Goal: Task Accomplishment & Management: Use online tool/utility

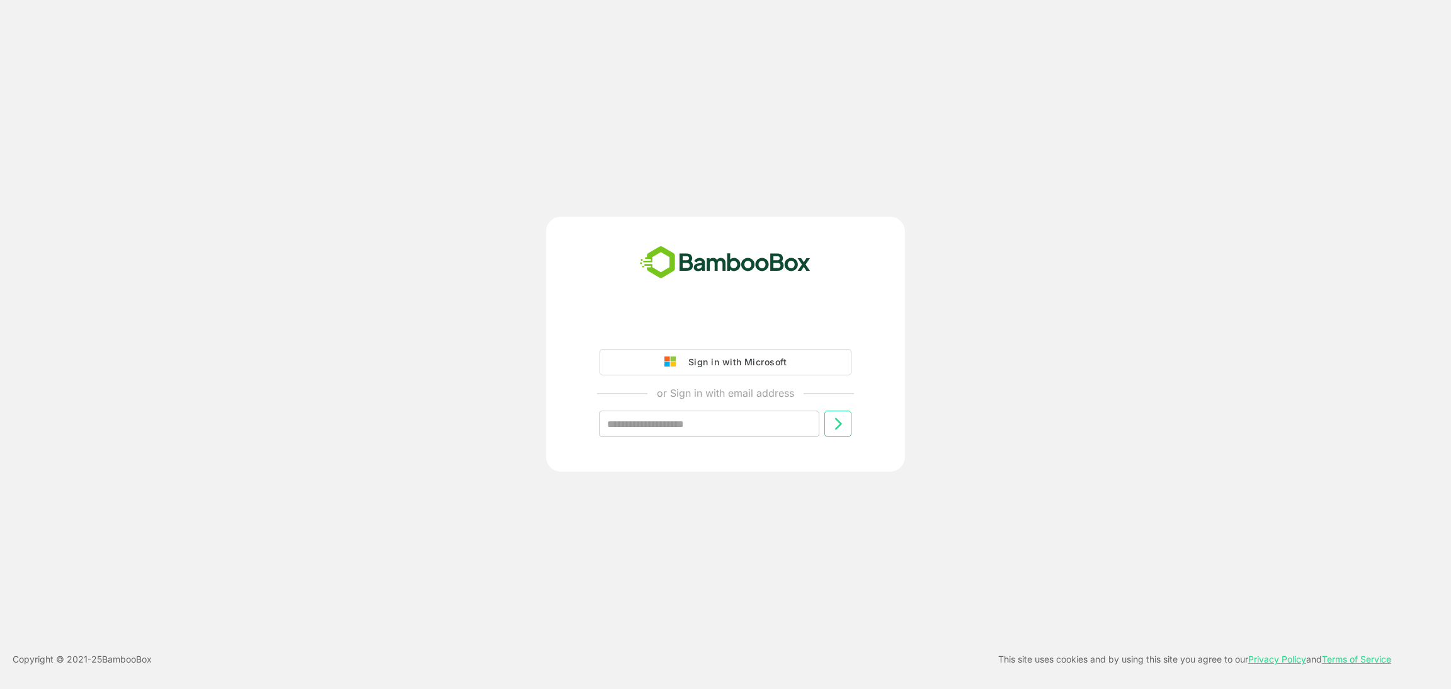
click at [666, 326] on div "Sign in with Microsoft or Sign in with email address ​" at bounding box center [726, 386] width 314 height 144
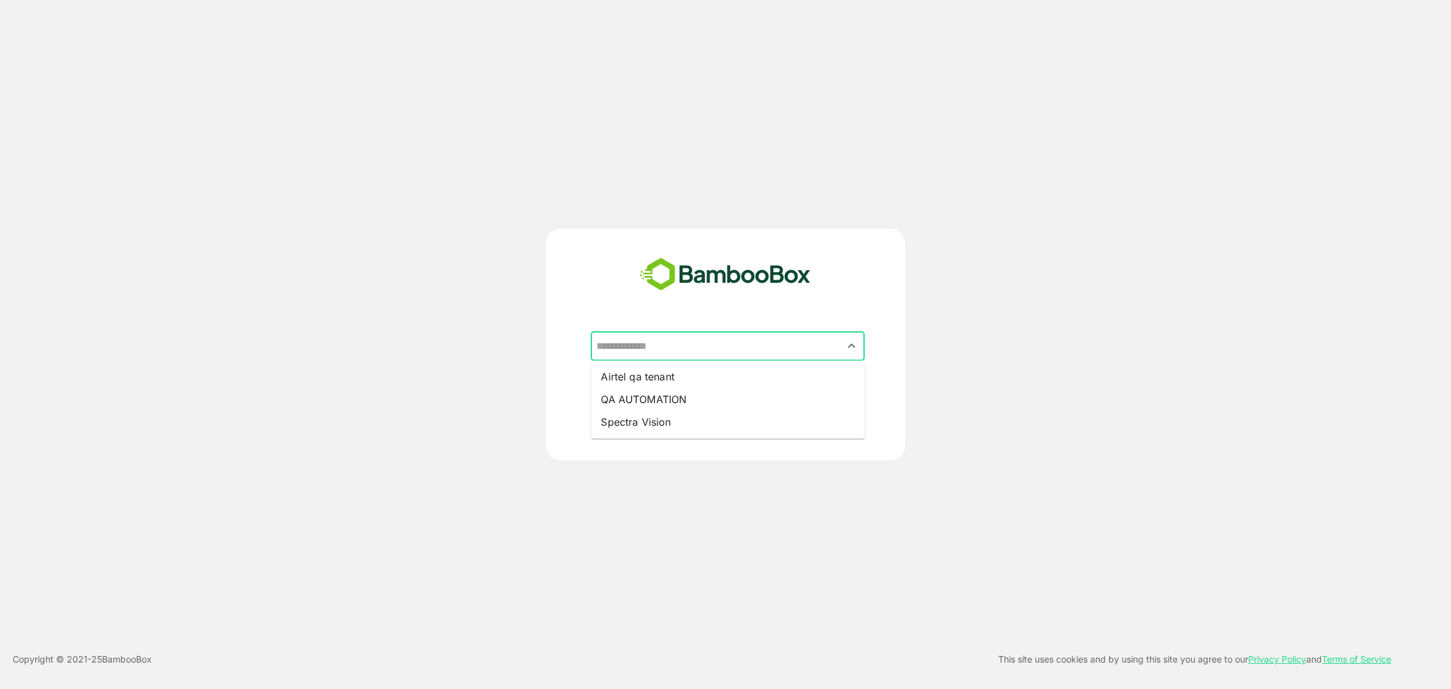
click at [697, 345] on input "text" at bounding box center [727, 347] width 269 height 24
click at [653, 383] on li "Airtel qa tenant" at bounding box center [728, 376] width 274 height 23
type input "**********"
click at [802, 421] on button "CONTINUE" at bounding box center [800, 414] width 128 height 26
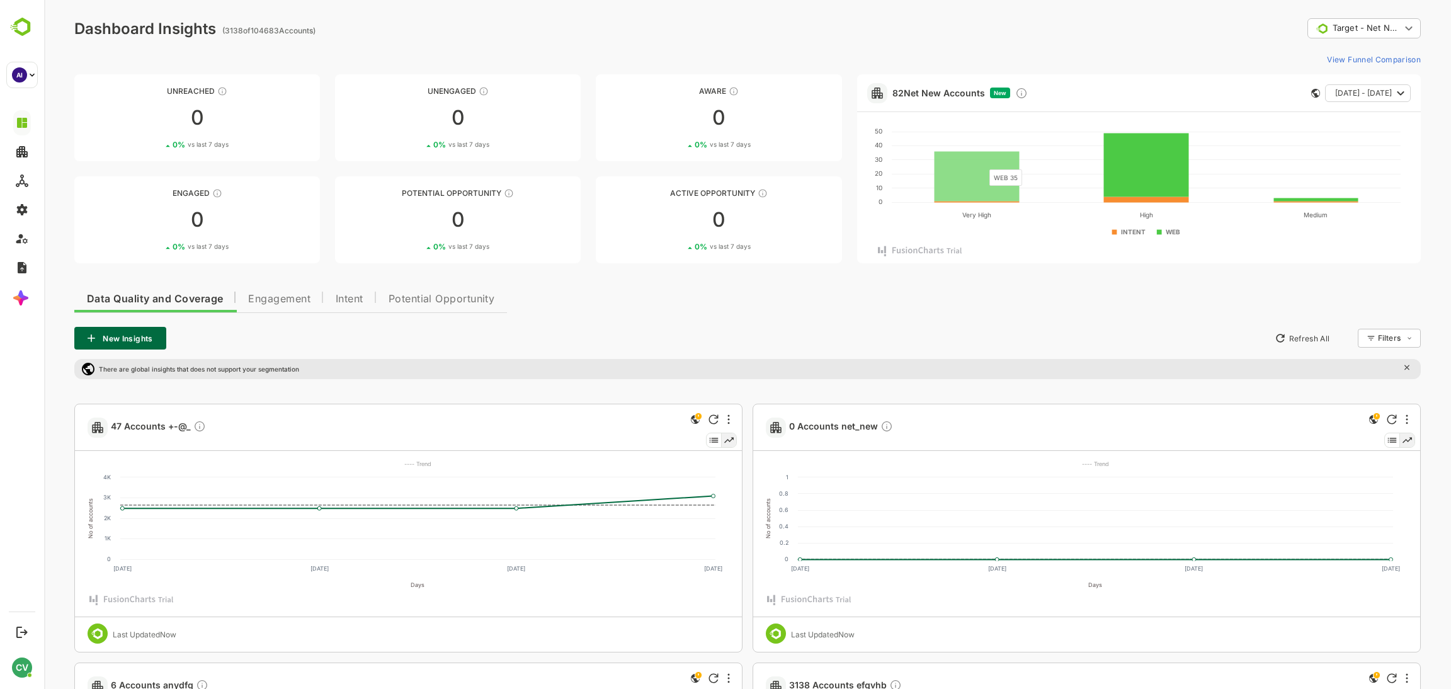
click at [983, 163] on rect at bounding box center [977, 176] width 85 height 50
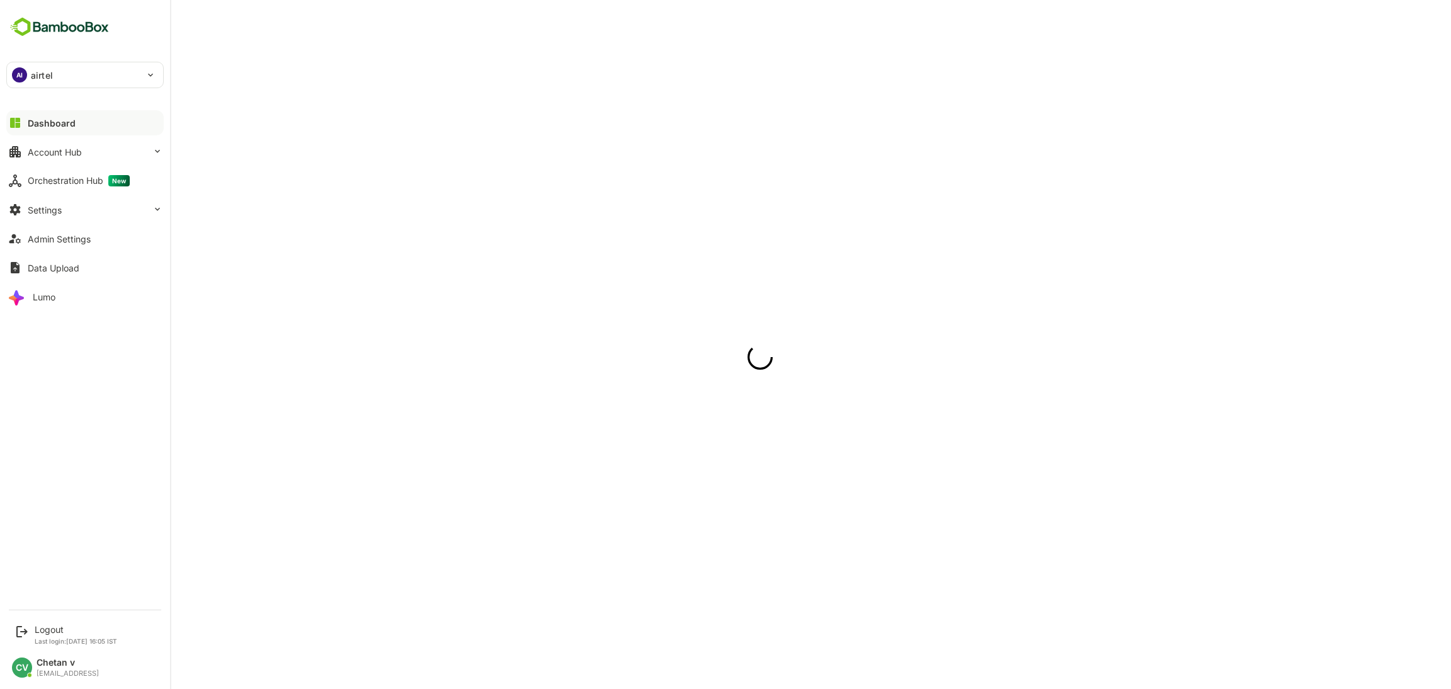
click at [64, 69] on div "AI airtel" at bounding box center [77, 74] width 141 height 25
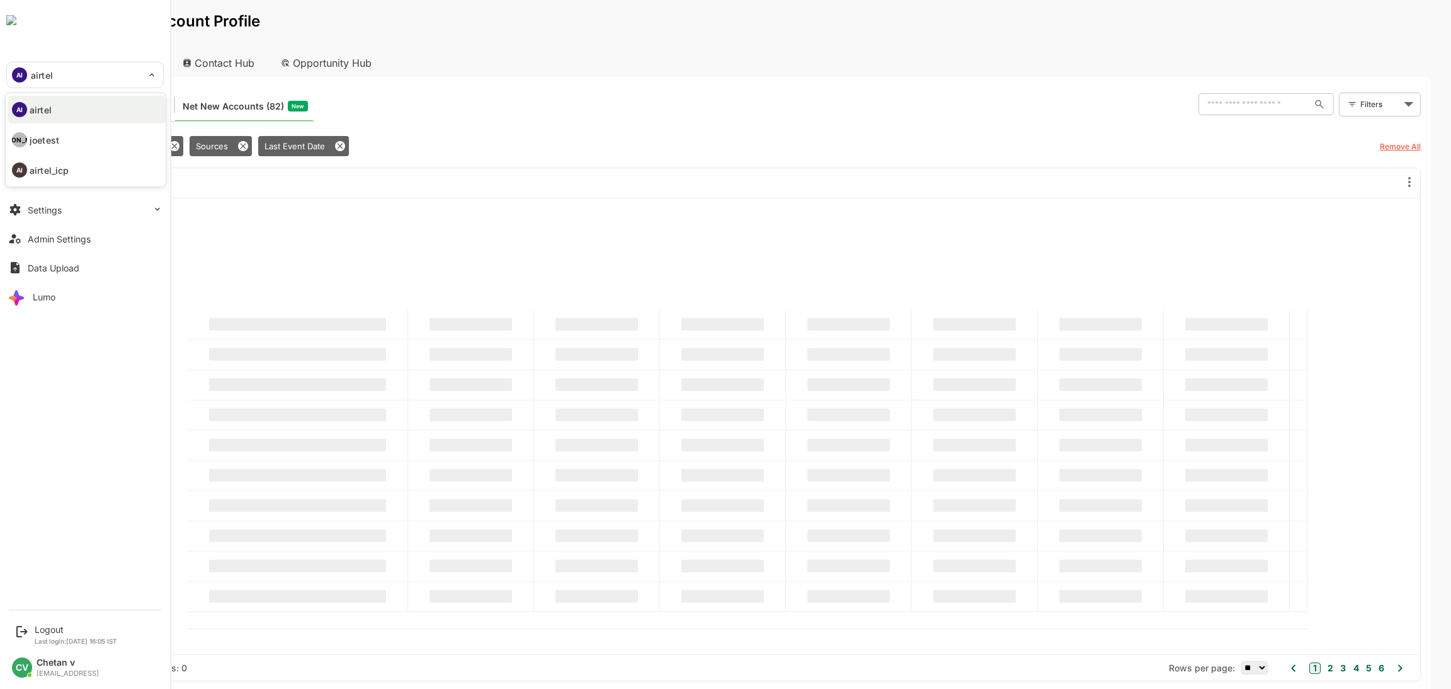
click at [67, 164] on p "airtel_icp" at bounding box center [49, 170] width 39 height 13
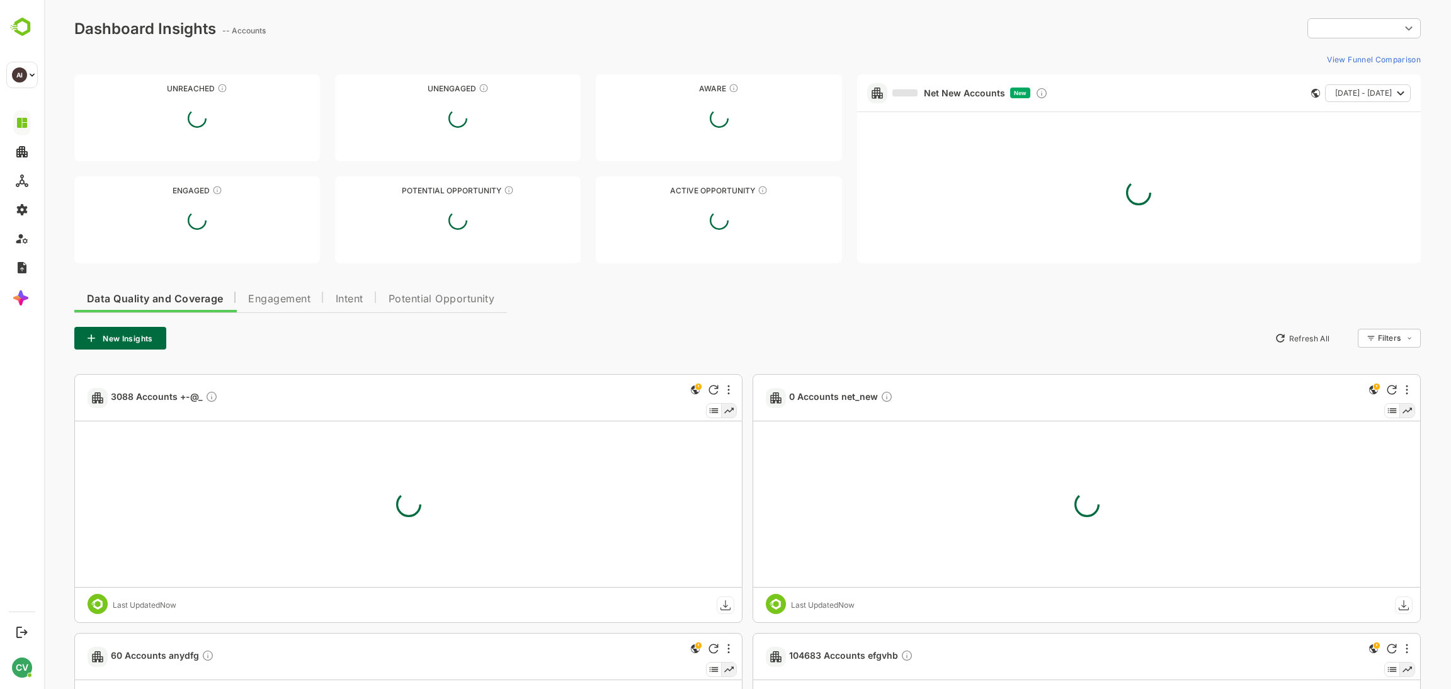
type input "**********"
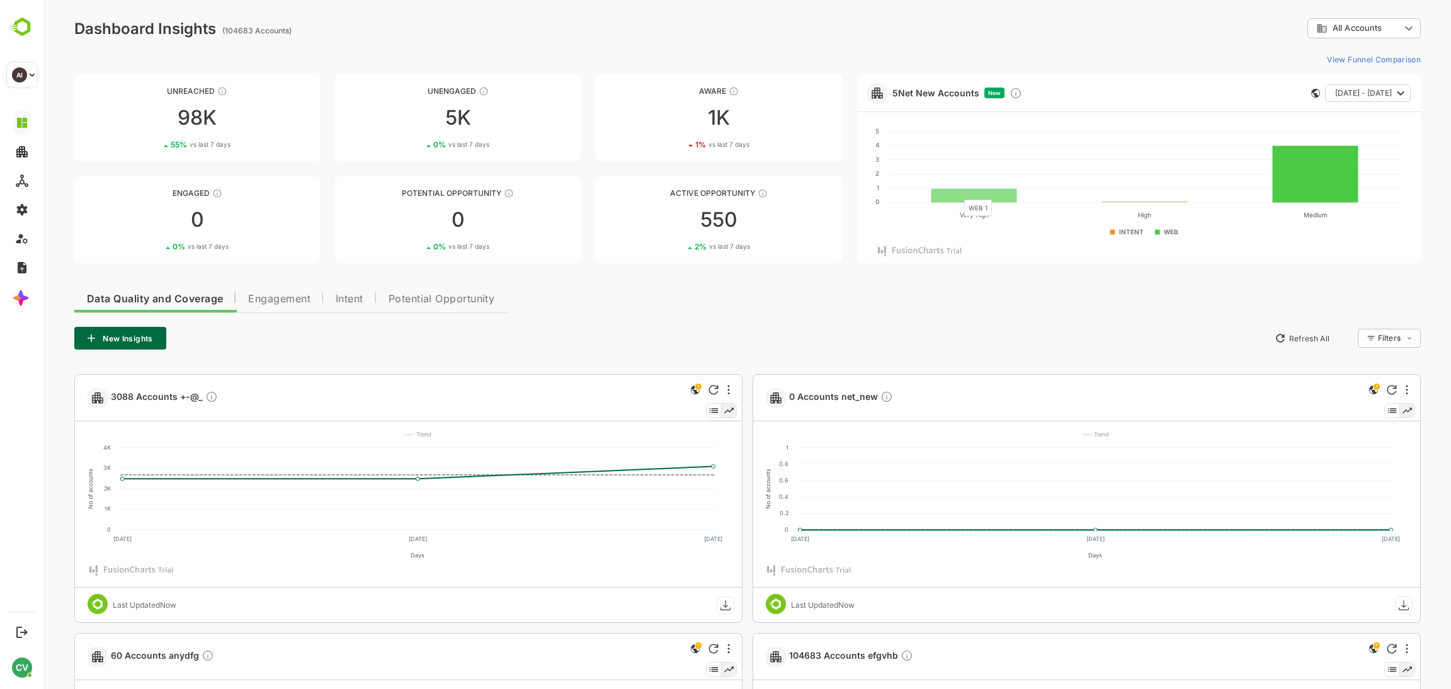
click at [958, 193] on rect at bounding box center [975, 195] width 86 height 14
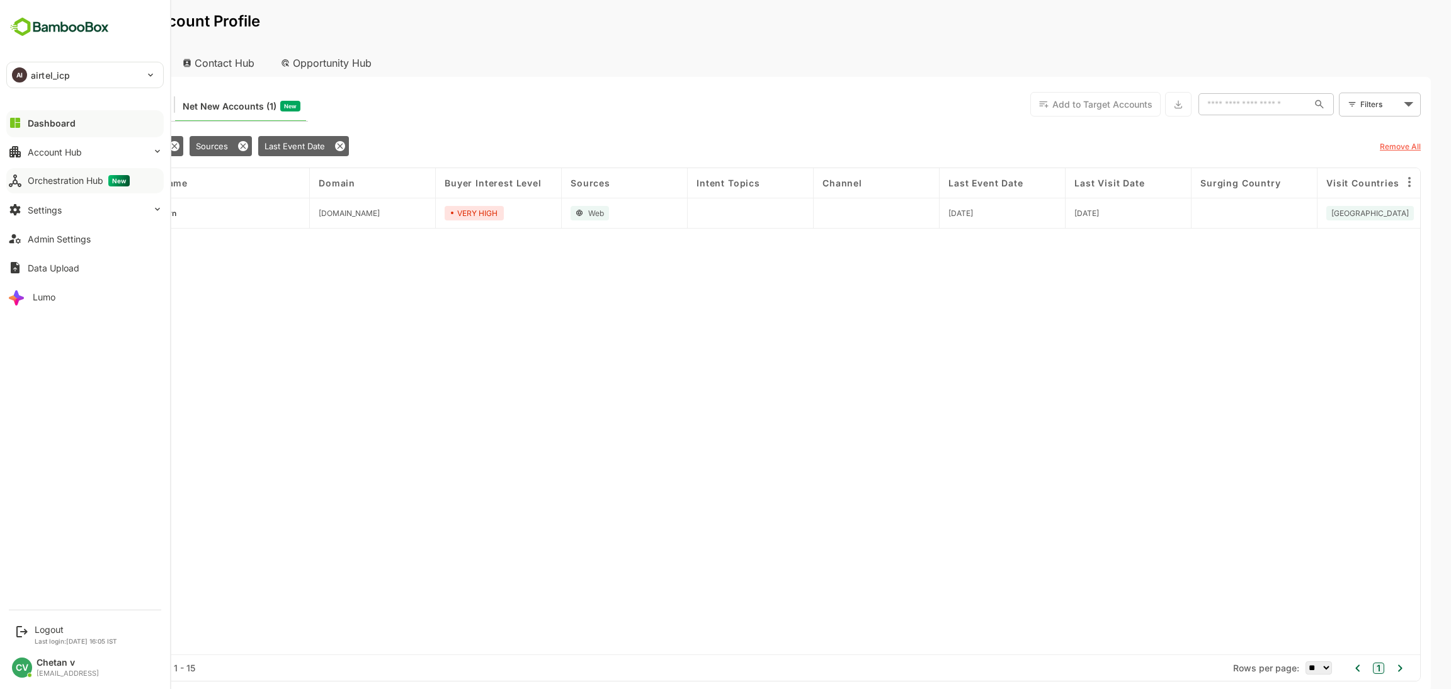
click at [76, 178] on div "Orchestration Hub New" at bounding box center [79, 180] width 102 height 11
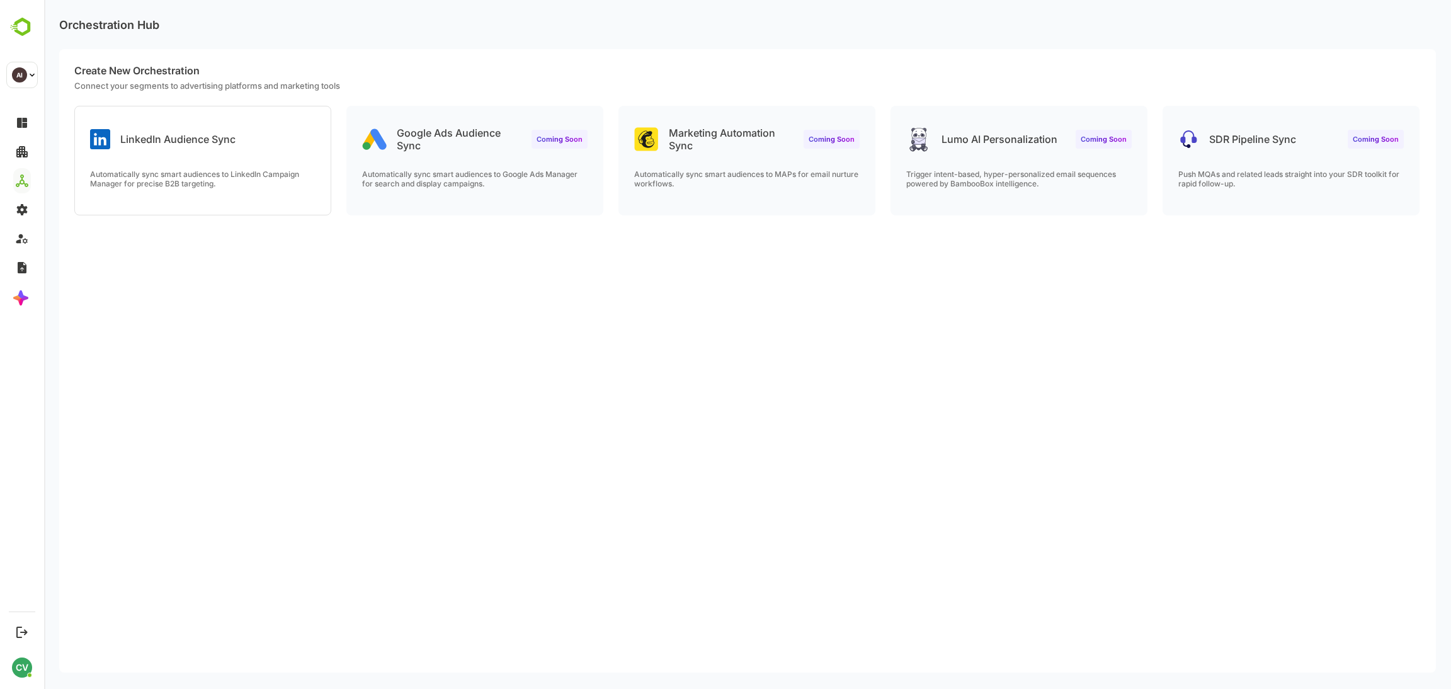
click at [212, 151] on div "LinkedIn Audience Sync Automatically sync smart audiences to LinkedIn Campaign …" at bounding box center [203, 160] width 256 height 108
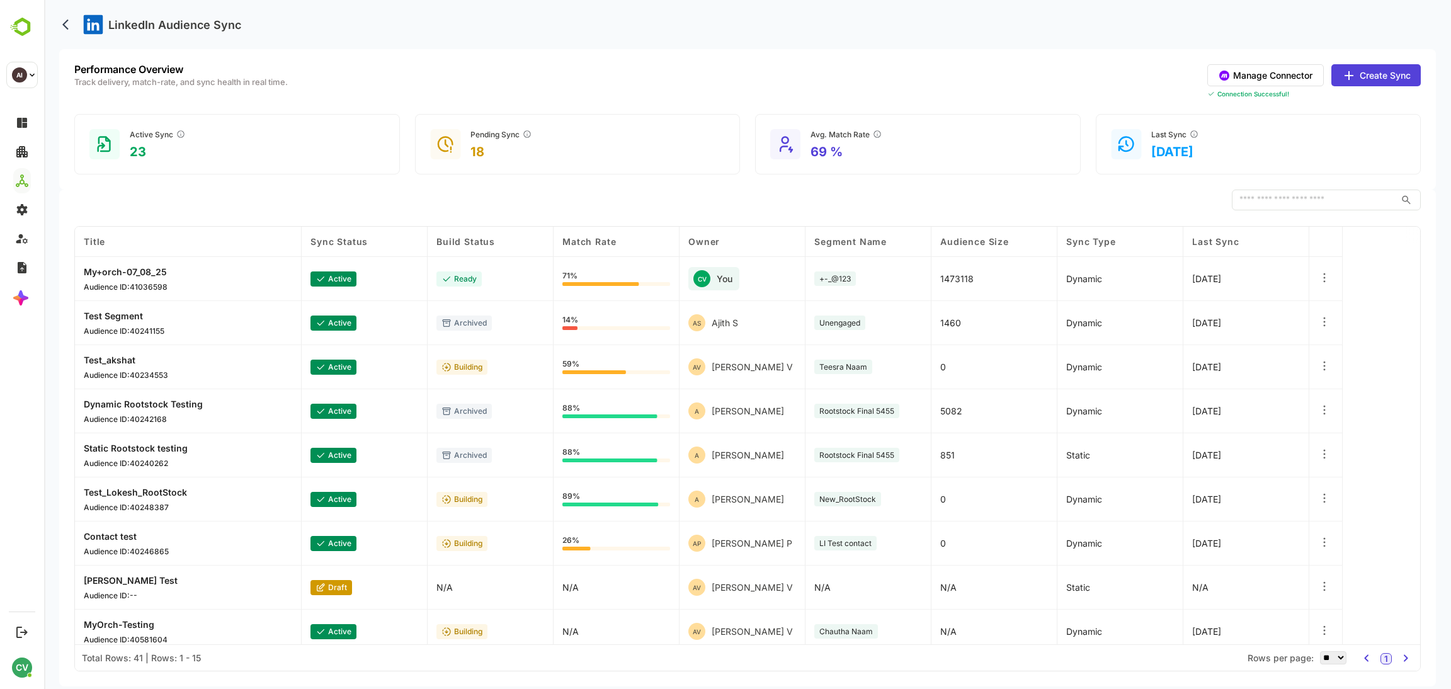
click at [1373, 72] on button "Create Sync" at bounding box center [1376, 75] width 89 height 22
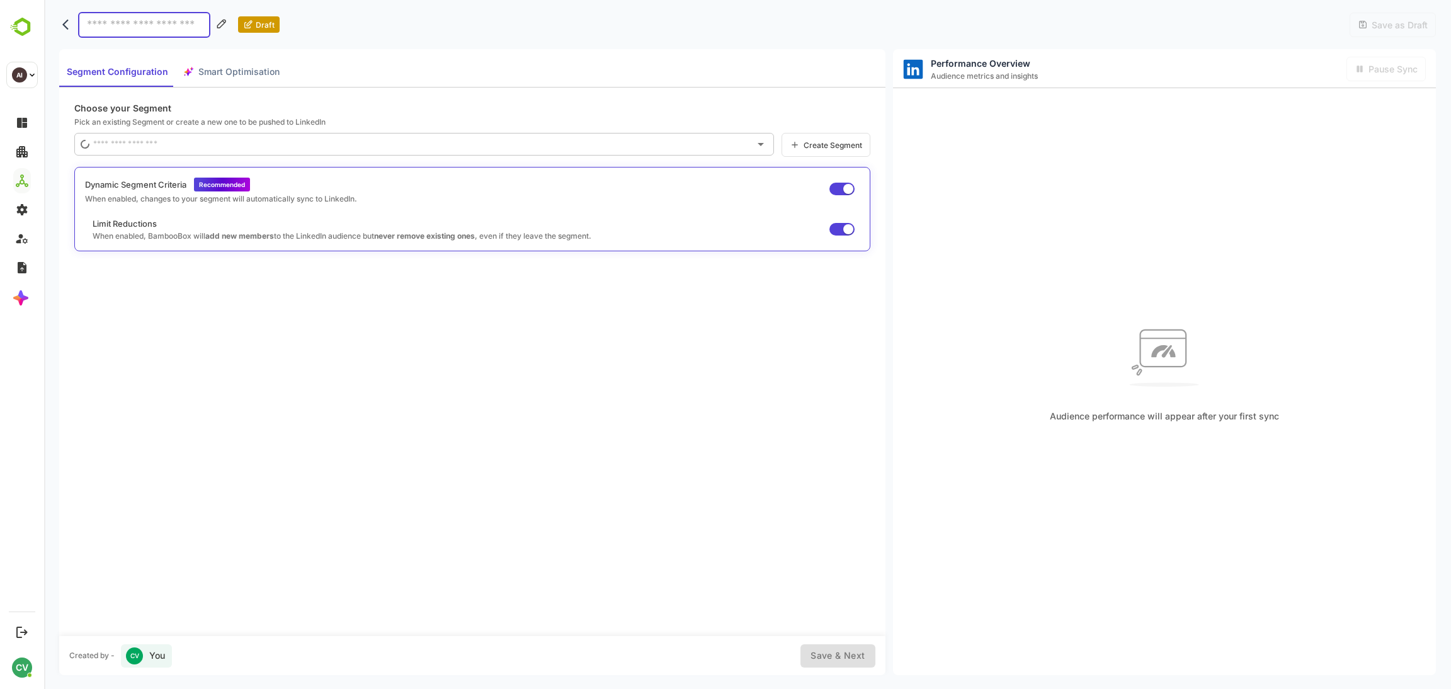
click at [219, 79] on div "Segment Configuration Smart Optimisation" at bounding box center [173, 72] width 228 height 30
click at [246, 65] on div "Segment Configuration Smart Optimisation" at bounding box center [173, 72] width 228 height 30
click at [164, 31] on input at bounding box center [144, 25] width 132 height 26
type input "**"
click at [243, 74] on div "Segment Configuration Smart Optimisation" at bounding box center [173, 72] width 228 height 30
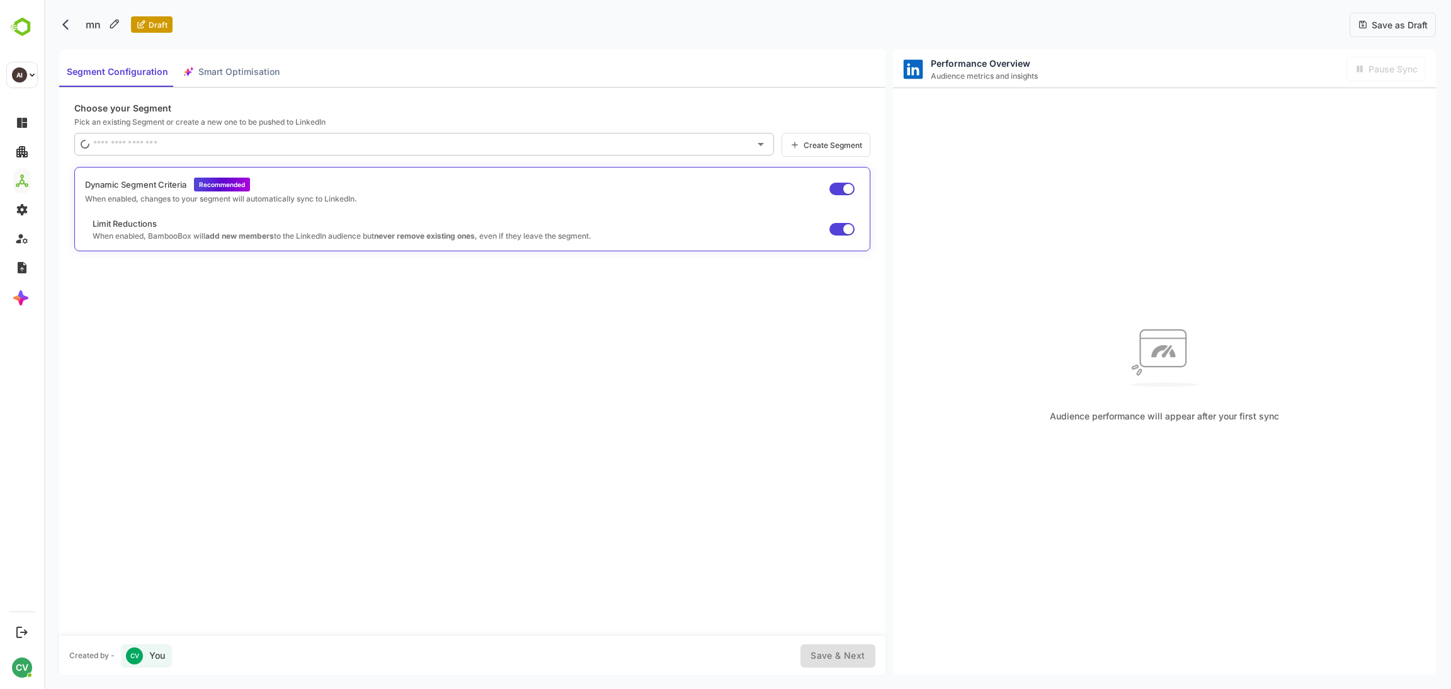
click at [244, 69] on div "Segment Configuration Smart Optimisation" at bounding box center [173, 72] width 228 height 30
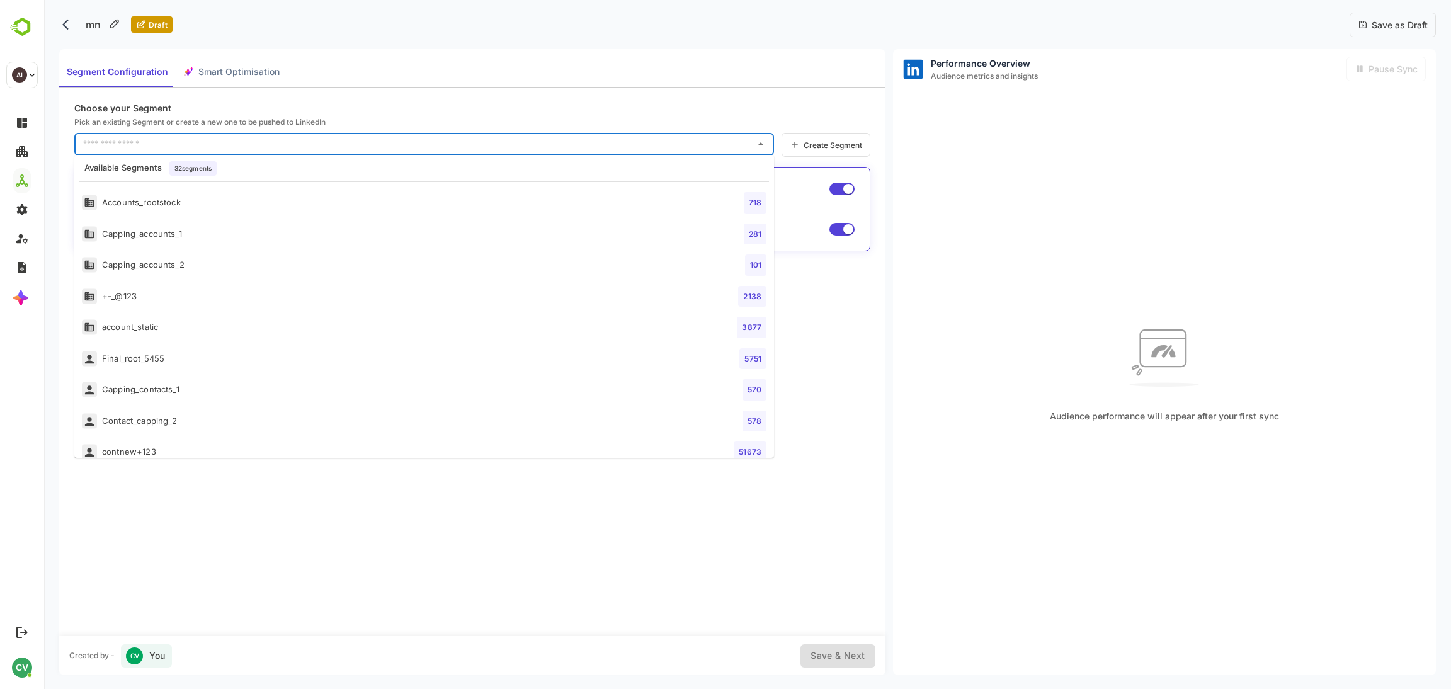
click at [210, 143] on input "text" at bounding box center [415, 144] width 670 height 20
click at [144, 318] on li "account_static 3877" at bounding box center [424, 327] width 700 height 31
type input "**********"
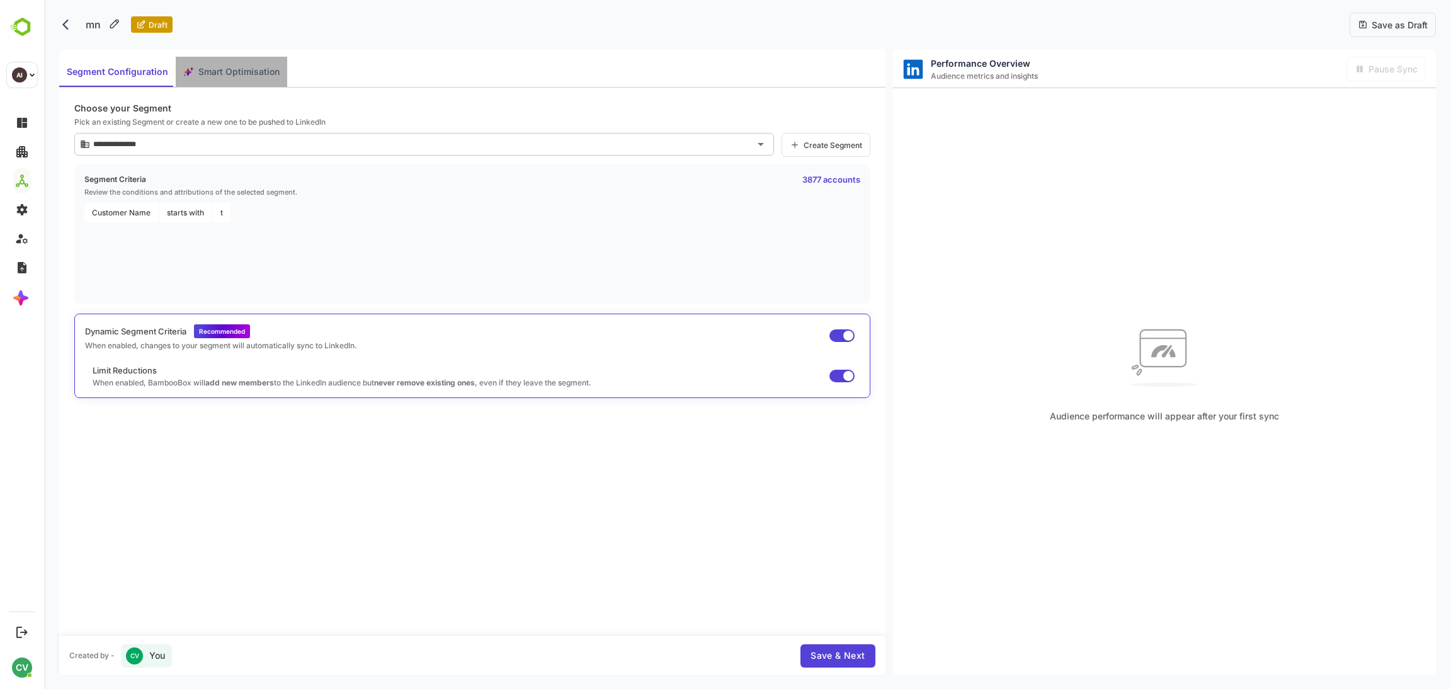
click at [248, 64] on span "Smart Optimisation" at bounding box center [238, 72] width 81 height 16
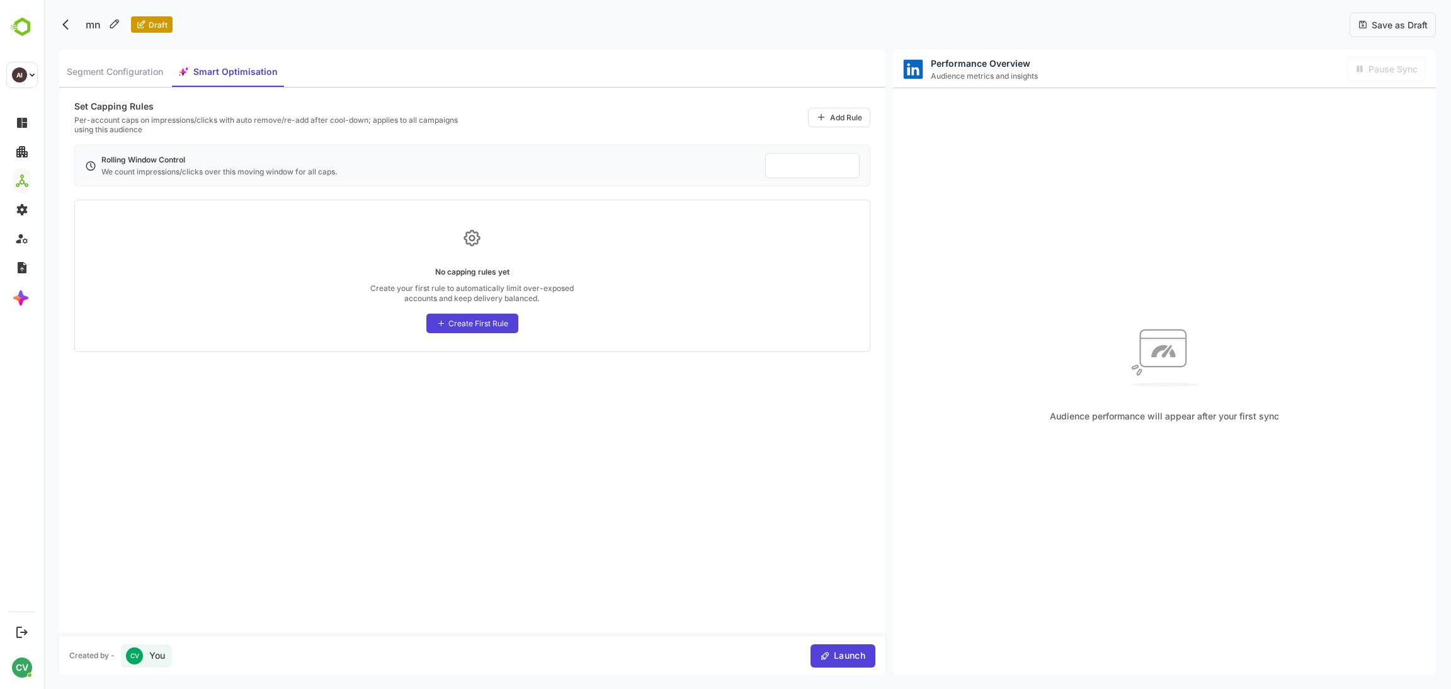
click at [492, 328] on div "Create First Rule" at bounding box center [479, 323] width 60 height 9
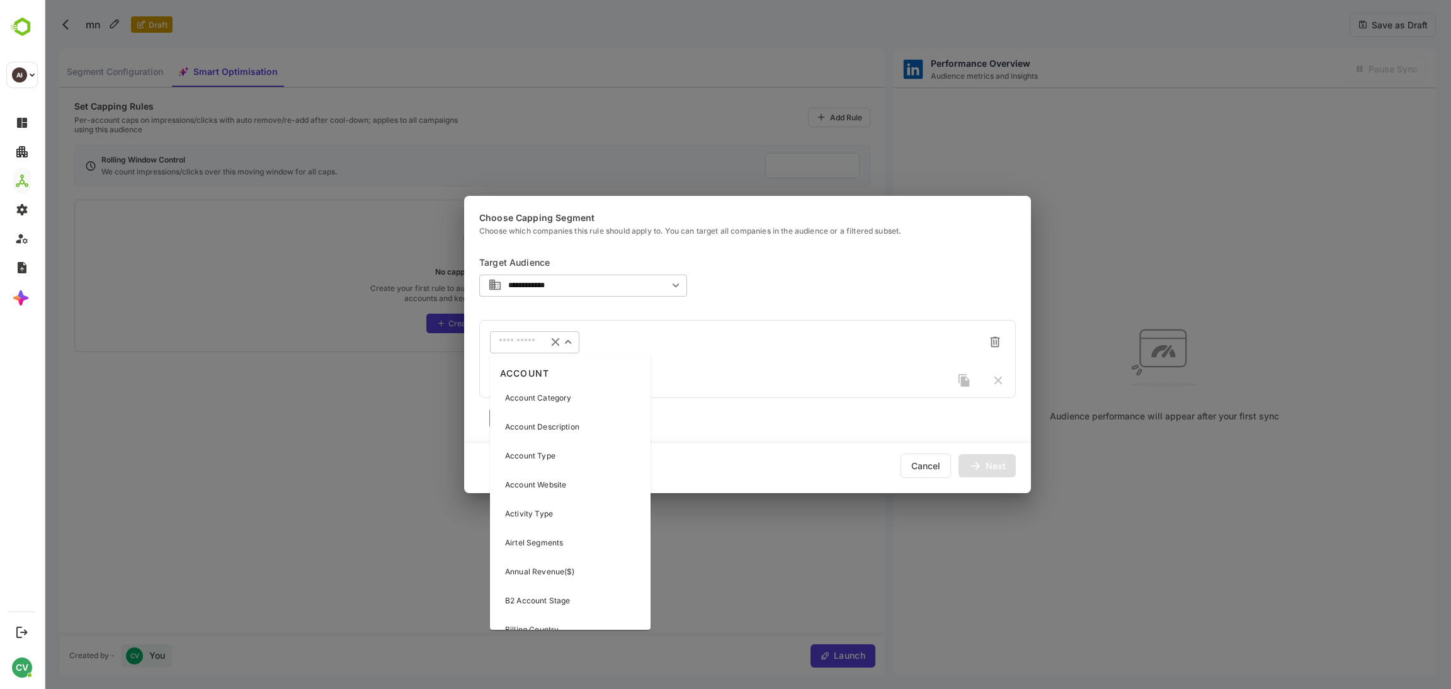
click at [508, 340] on input "text" at bounding box center [519, 342] width 40 height 9
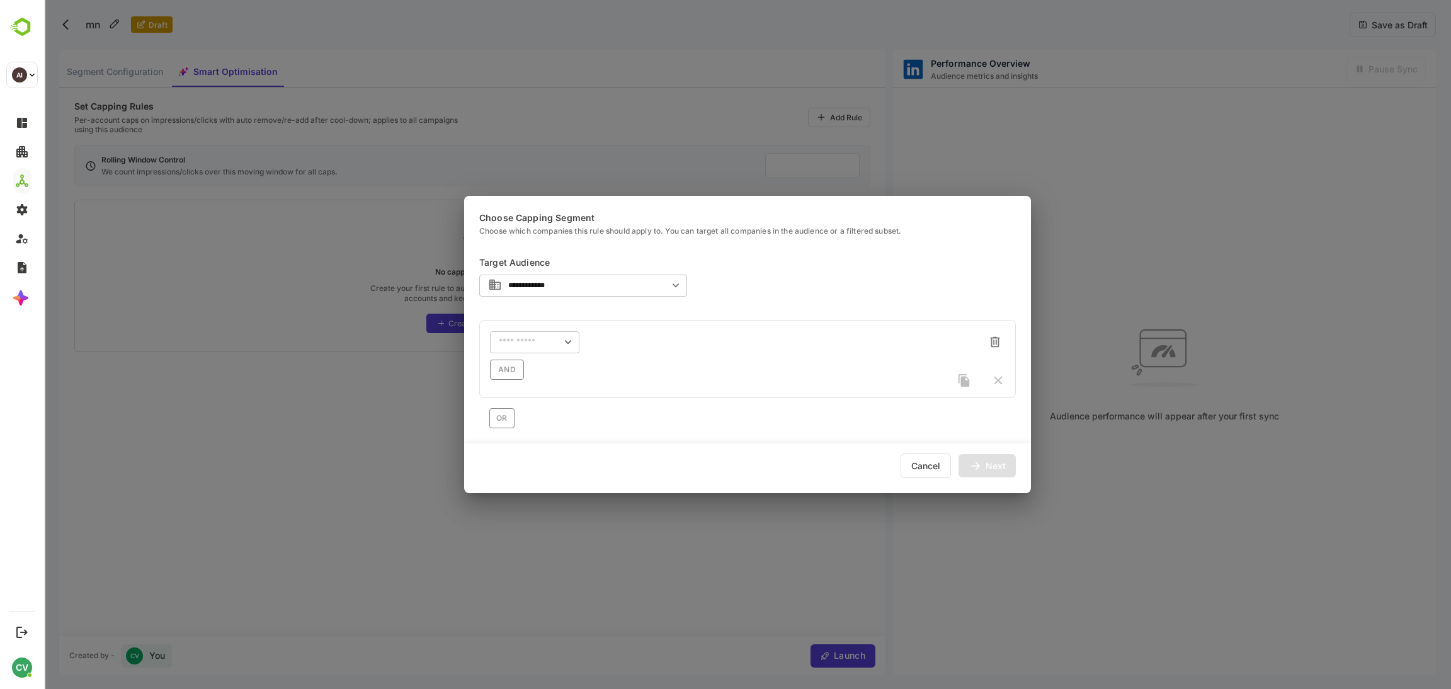
click at [375, 384] on div "**********" at bounding box center [747, 344] width 1407 height 689
